Goal: Information Seeking & Learning: Learn about a topic

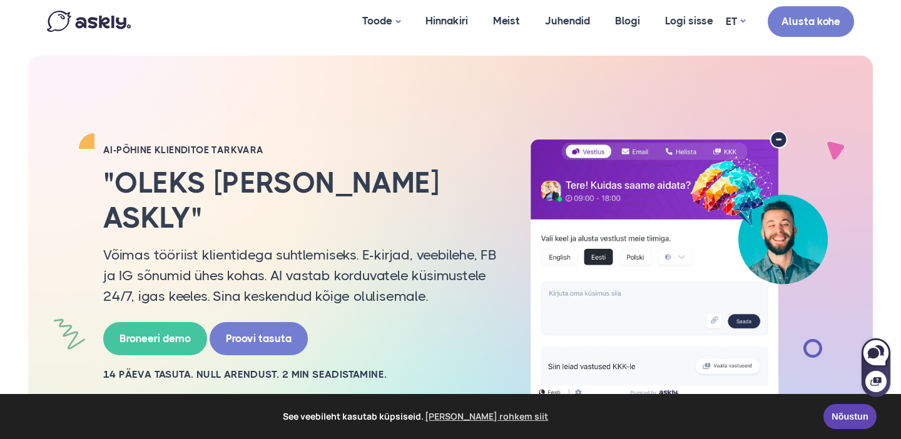
scroll to position [14, 0]
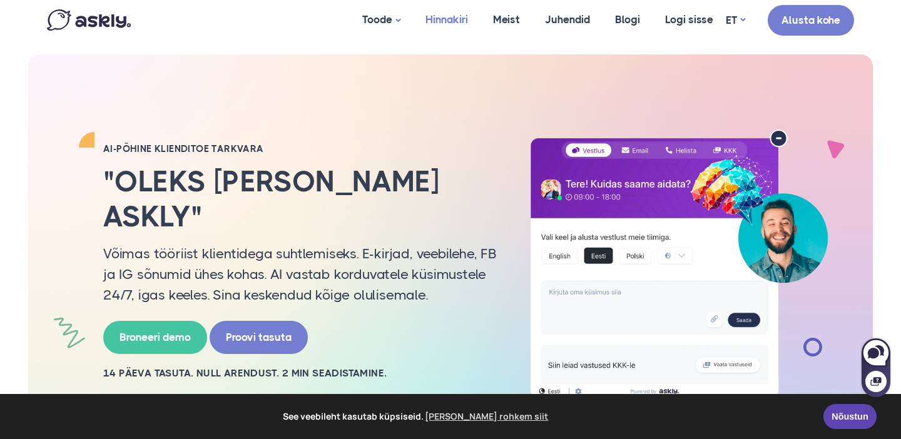
click at [459, 19] on link "Hinnakiri" at bounding box center [447, 19] width 68 height 61
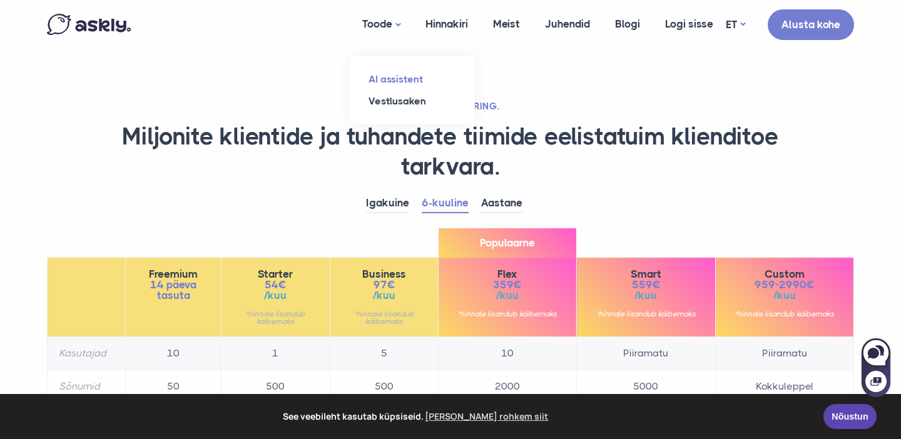
click at [381, 78] on link "AI assistent" at bounding box center [412, 79] width 125 height 22
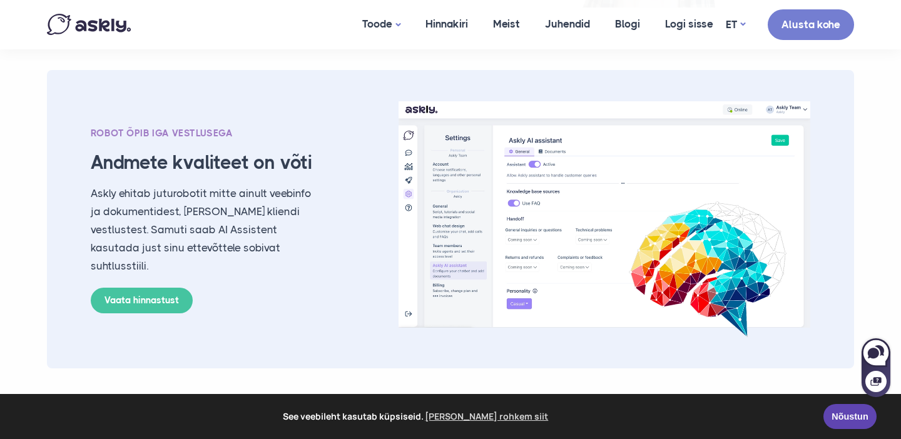
scroll to position [2083, 0]
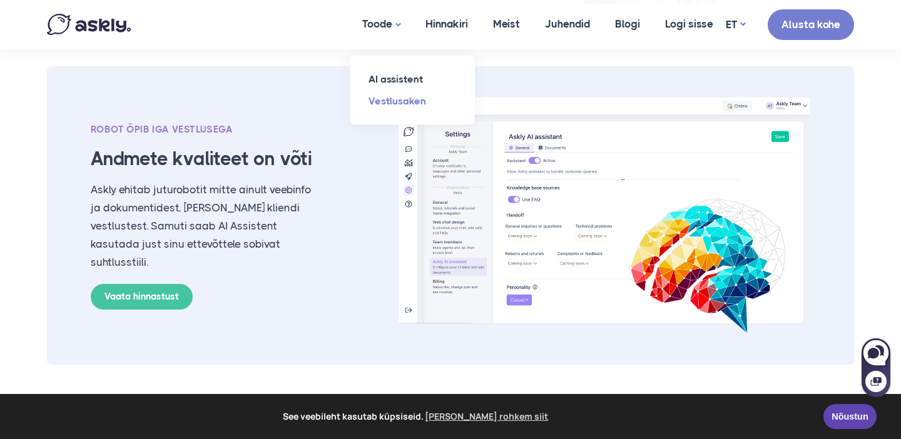
click at [385, 96] on link "Vestlusaken" at bounding box center [412, 101] width 125 height 22
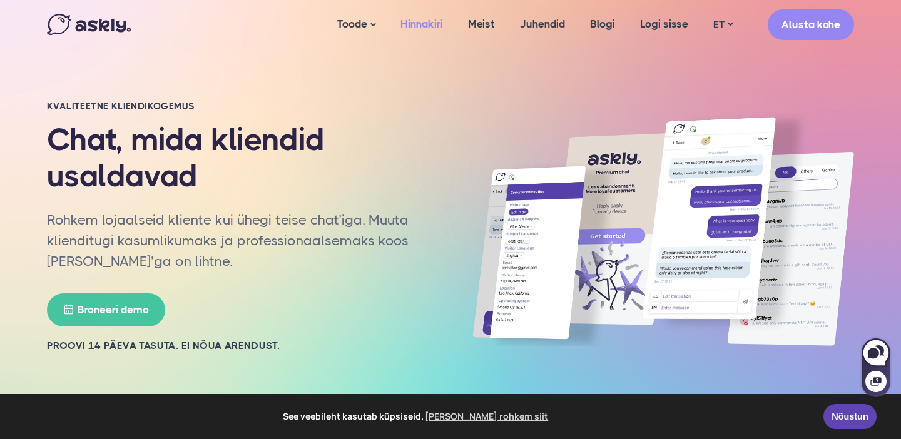
click at [436, 23] on link "Hinnakiri" at bounding box center [422, 24] width 68 height 48
